Goal: Book appointment/travel/reservation

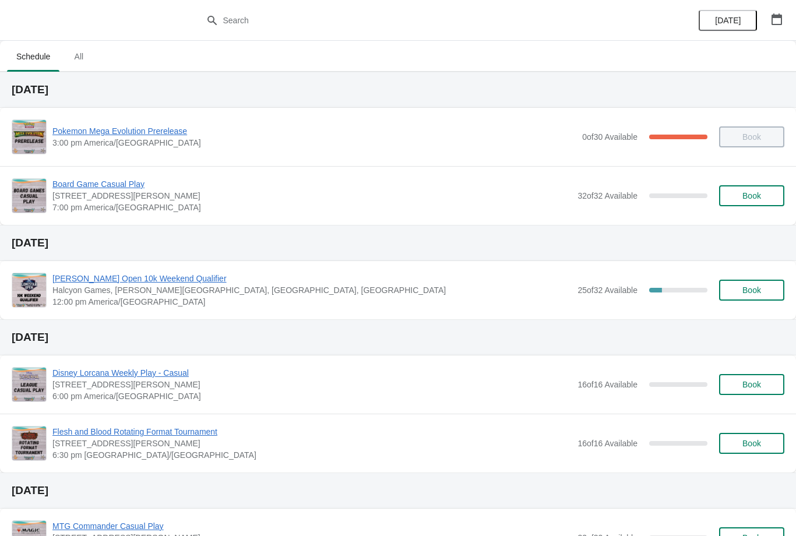
click at [755, 182] on div "Board Game Casual Play 2040 Louetta Rd Ste I Spring, TX 77388 7:00 pm America/C…" at bounding box center [418, 195] width 732 height 35
click at [763, 197] on span "Book" at bounding box center [751, 195] width 44 height 9
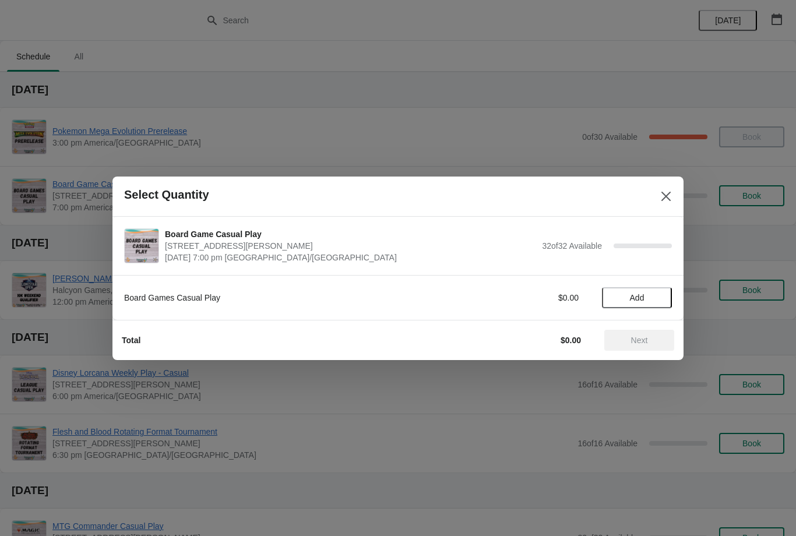
click at [648, 297] on span "Add" at bounding box center [636, 297] width 49 height 9
click at [651, 295] on icon at bounding box center [657, 297] width 12 height 12
click at [639, 334] on button "Next" at bounding box center [639, 340] width 70 height 21
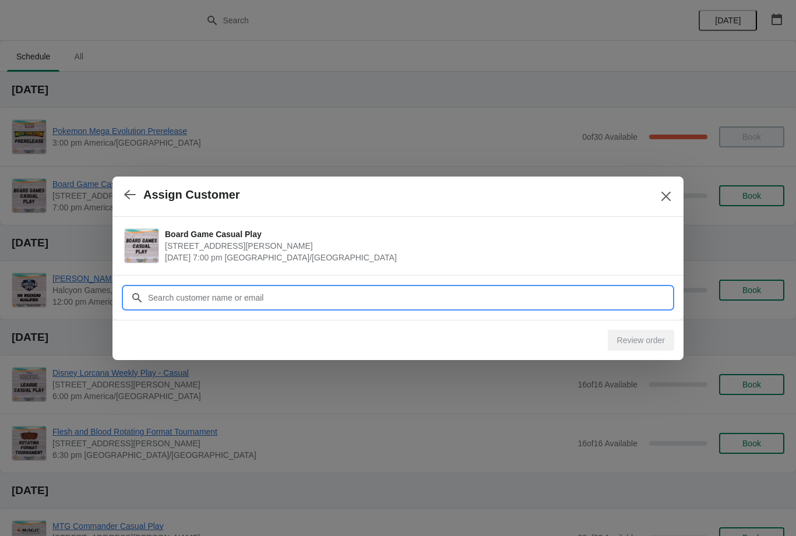
click at [604, 295] on input "Customer" at bounding box center [409, 297] width 524 height 21
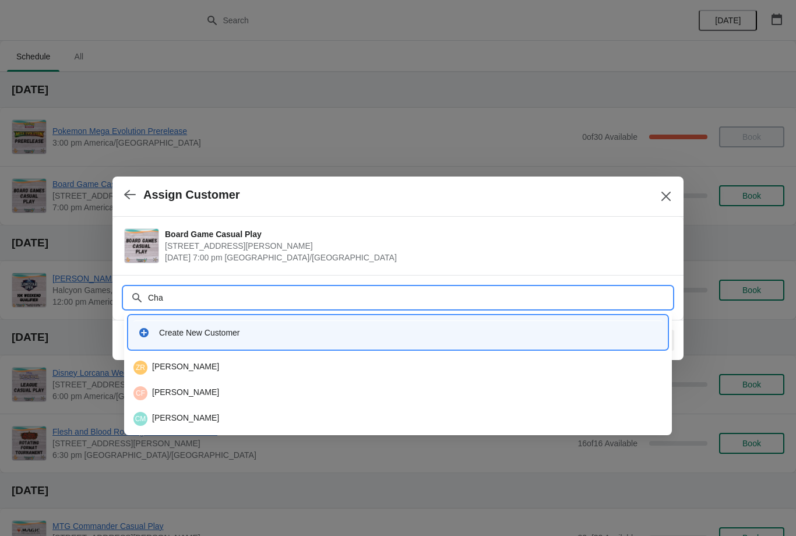
type input "Chan"
click at [260, 359] on div "CR Chance Randel" at bounding box center [398, 367] width 538 height 23
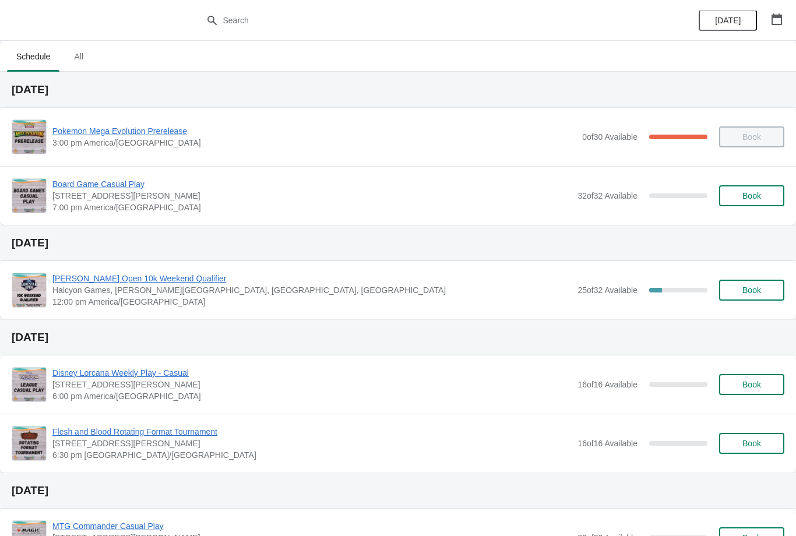
click at [679, 238] on h2 "[DATE]" at bounding box center [398, 243] width 773 height 12
click at [755, 196] on span "Book" at bounding box center [751, 195] width 19 height 9
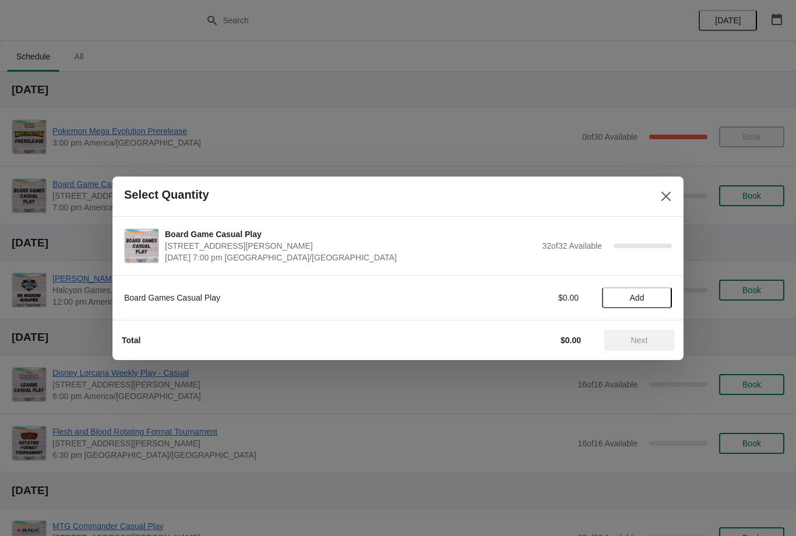
click at [652, 294] on span "Add" at bounding box center [636, 297] width 49 height 9
click at [658, 344] on span "Next" at bounding box center [639, 340] width 51 height 9
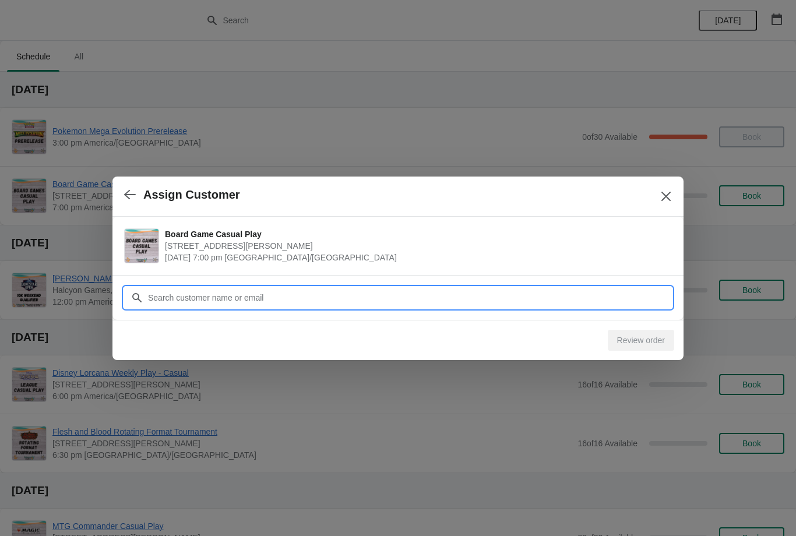
click at [594, 296] on input "Customer" at bounding box center [409, 297] width 524 height 21
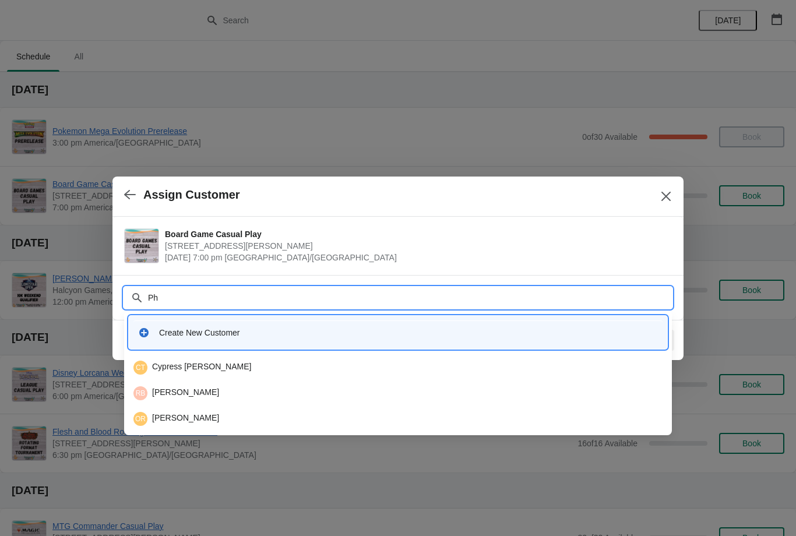
type input "Phi"
click at [160, 392] on div "PL Phillip Le" at bounding box center [397, 393] width 529 height 14
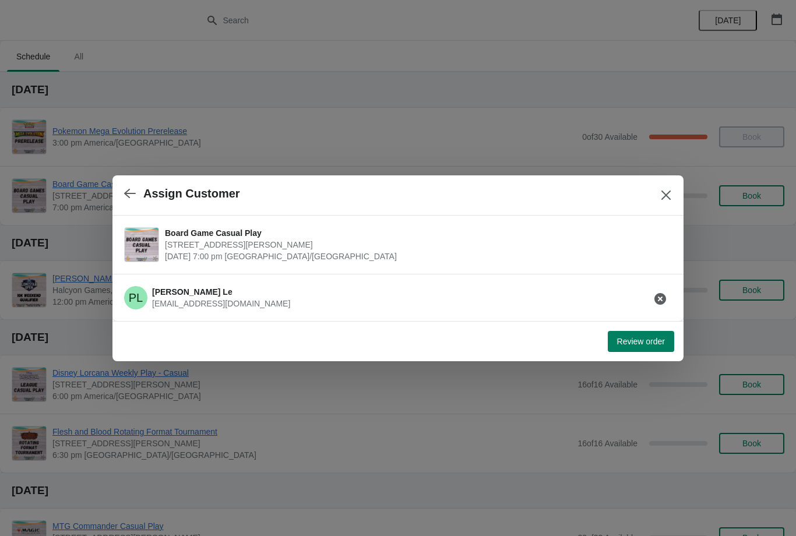
click at [649, 344] on span "Review order" at bounding box center [641, 341] width 48 height 9
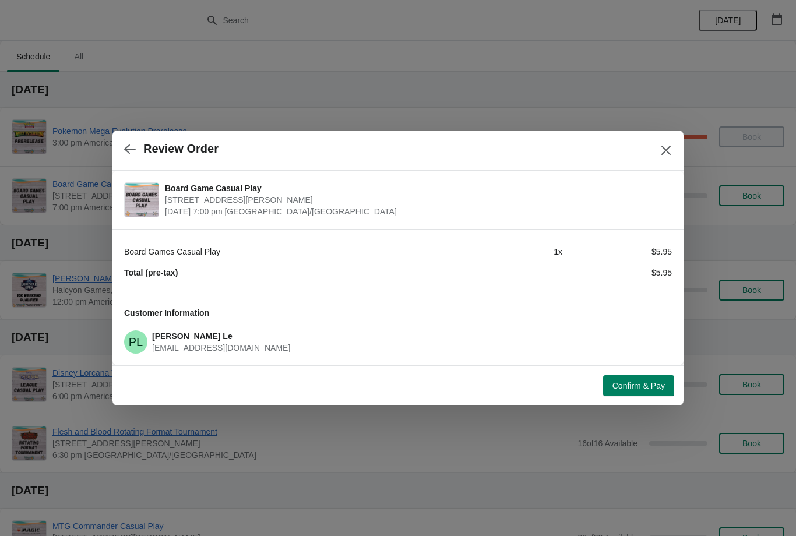
click at [644, 390] on span "Confirm & Pay" at bounding box center [638, 385] width 52 height 9
